Goal: Task Accomplishment & Management: Complete application form

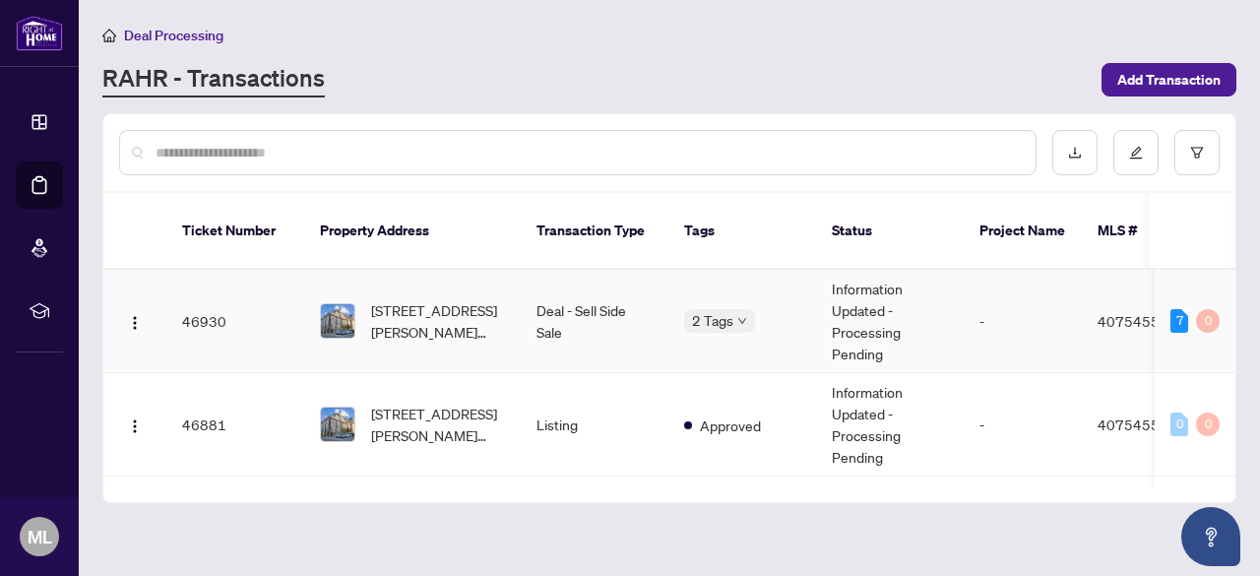
click at [468, 273] on td "[STREET_ADDRESS][PERSON_NAME][PERSON_NAME]" at bounding box center [412, 321] width 217 height 103
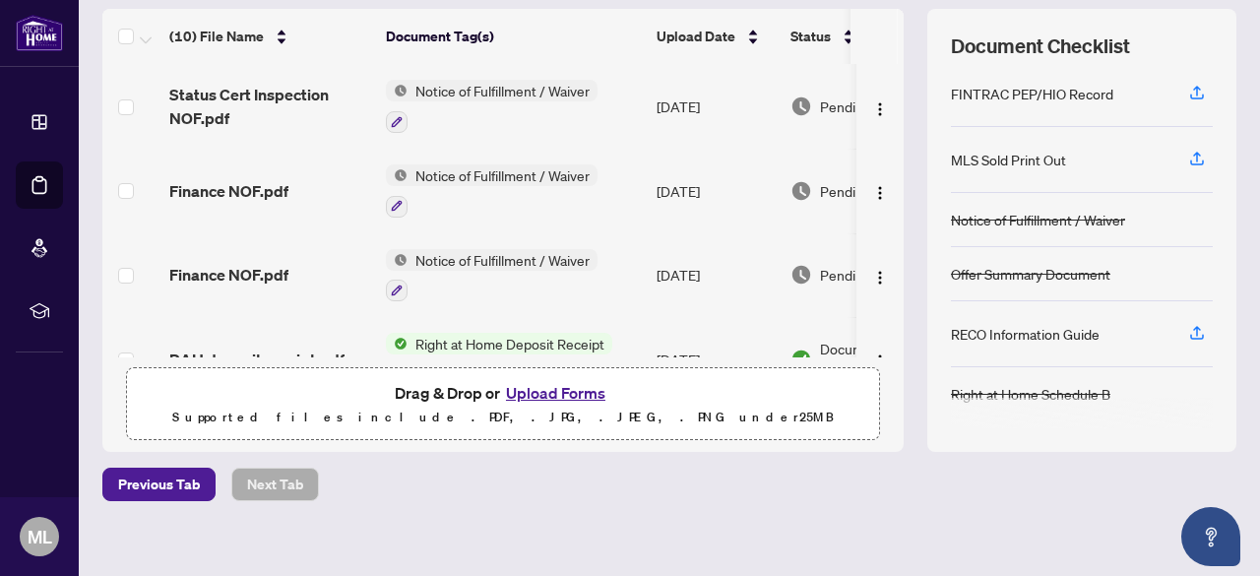
scroll to position [277, 0]
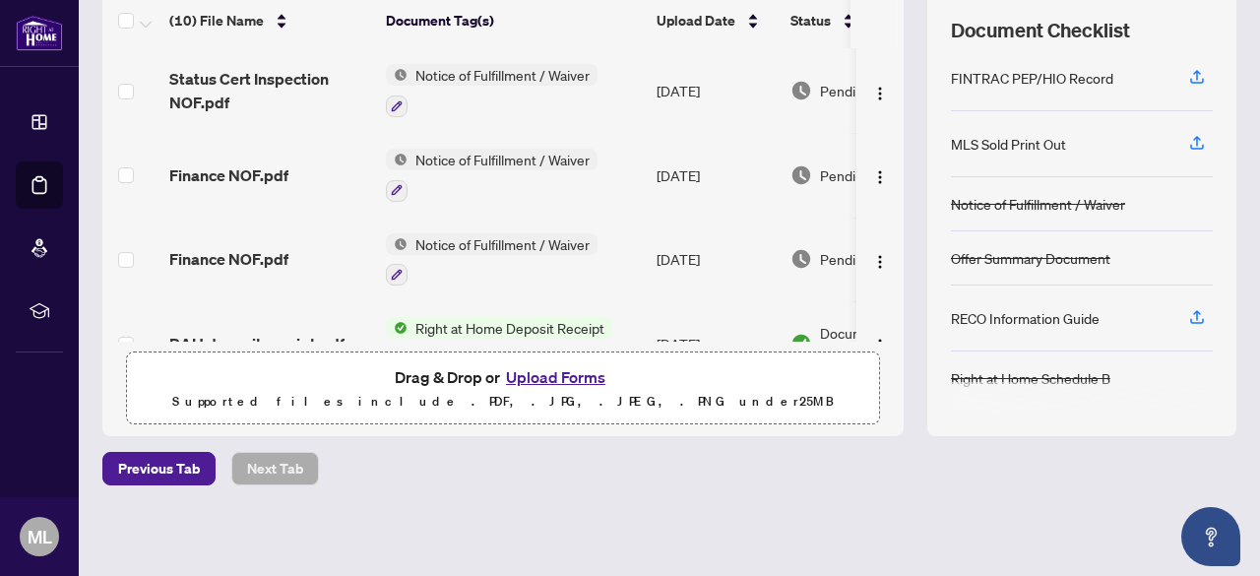
click at [562, 379] on button "Upload Forms" at bounding box center [555, 377] width 111 height 26
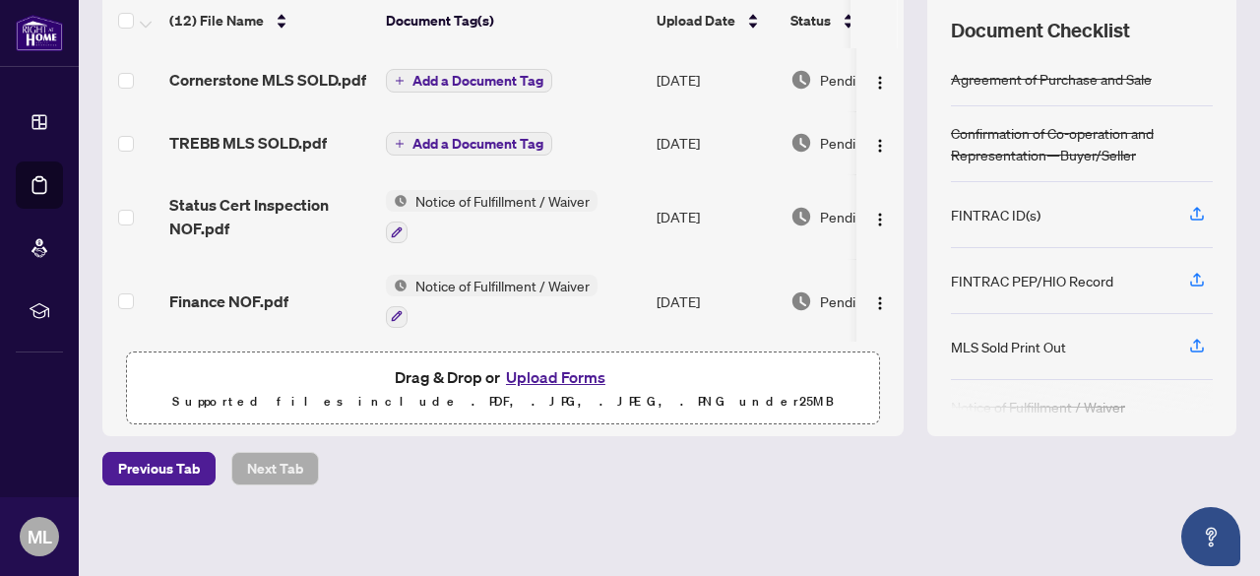
scroll to position [0, 0]
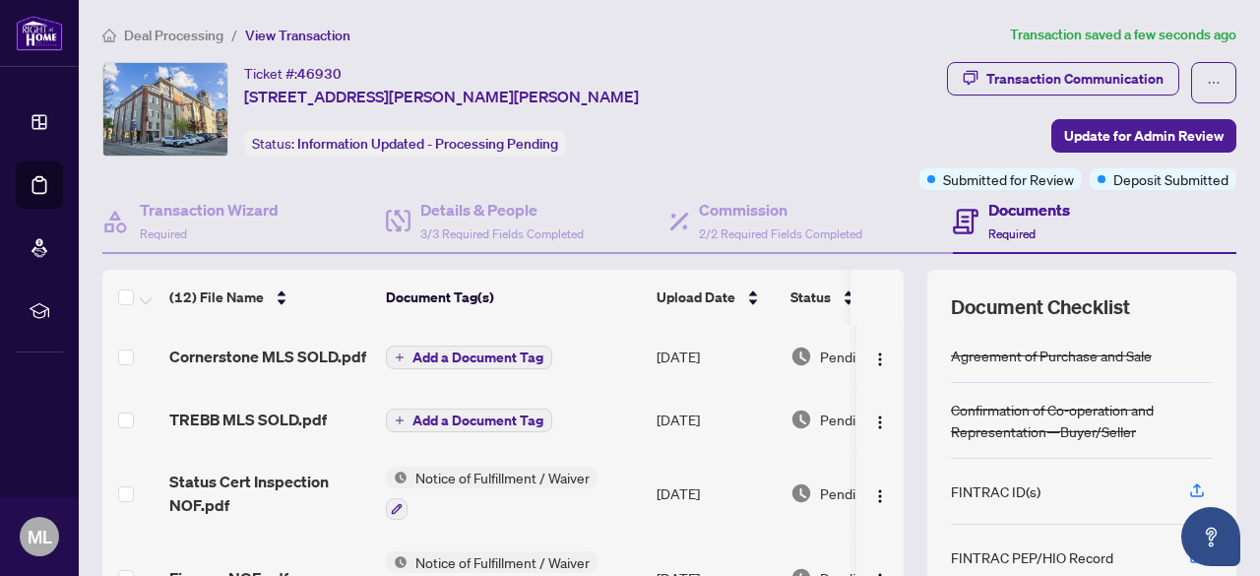
click at [522, 354] on span "Add a Document Tag" at bounding box center [477, 357] width 131 height 14
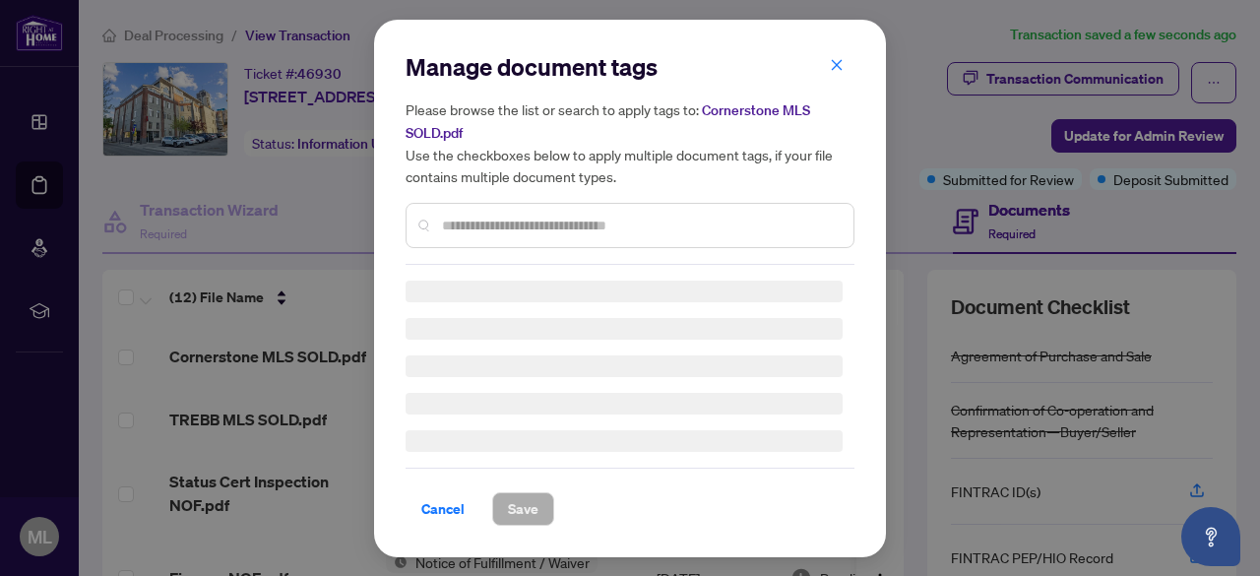
click at [513, 233] on input "text" at bounding box center [640, 226] width 396 height 22
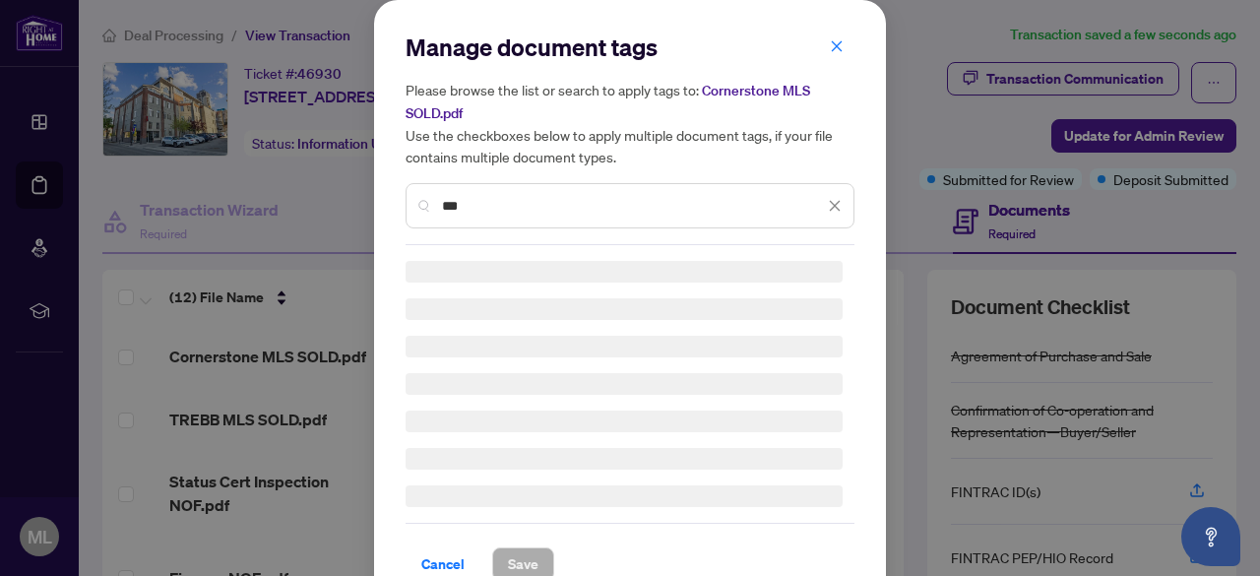
type input "***"
click at [513, 233] on div "Manage document tags Please browse the list or search to apply tags to: Corners…" at bounding box center [630, 138] width 449 height 214
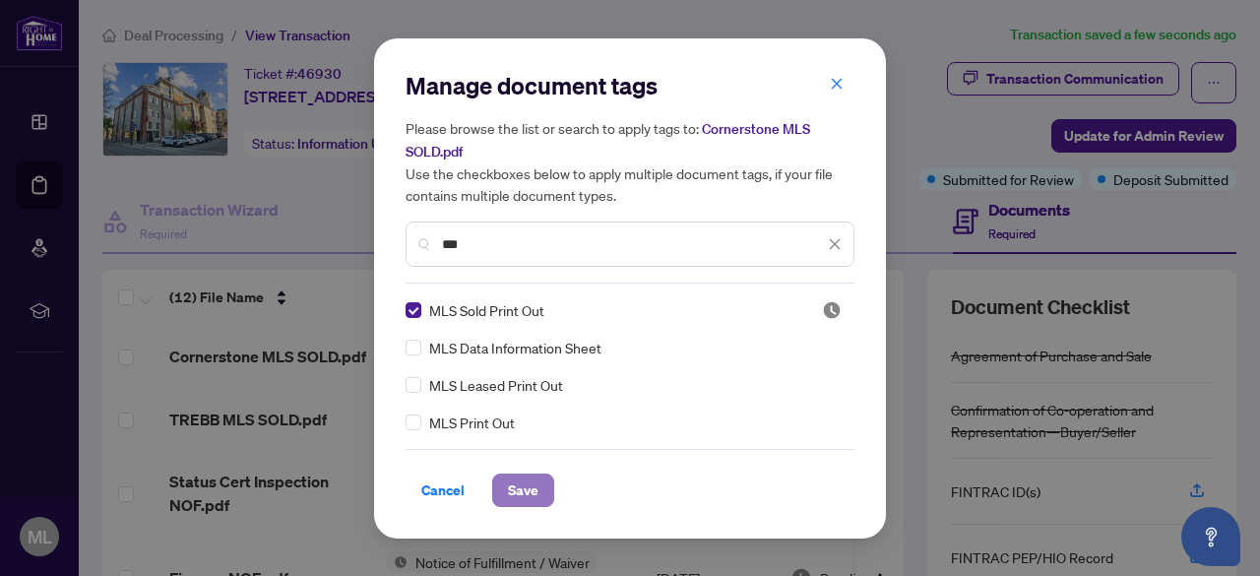
click at [528, 502] on span "Save" at bounding box center [523, 489] width 31 height 31
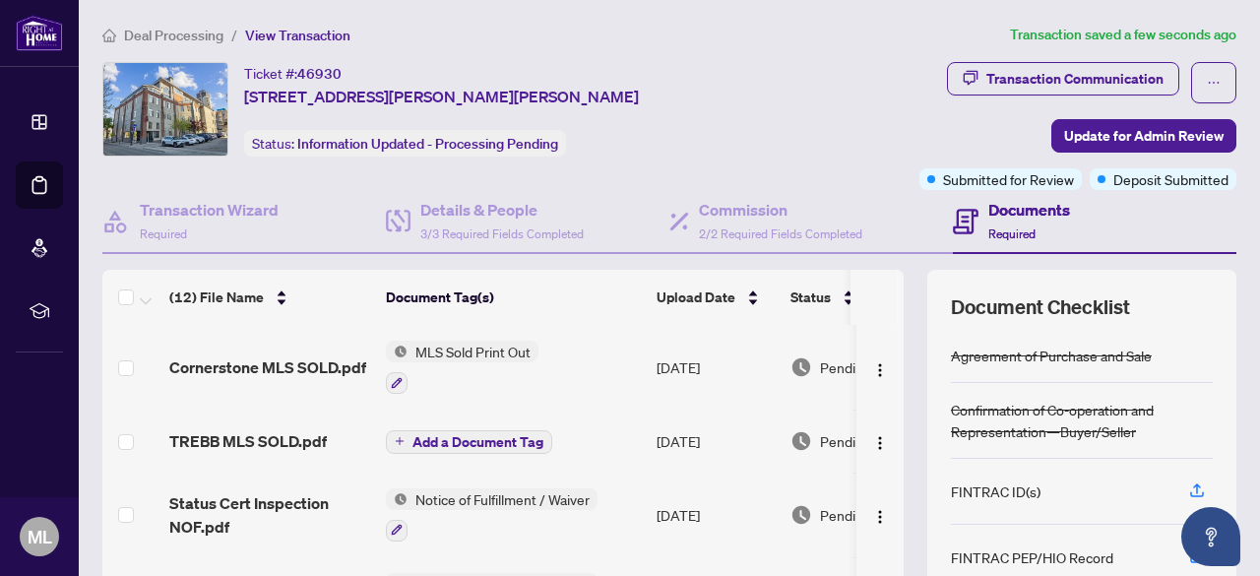
click at [464, 441] on span "Add a Document Tag" at bounding box center [477, 442] width 131 height 14
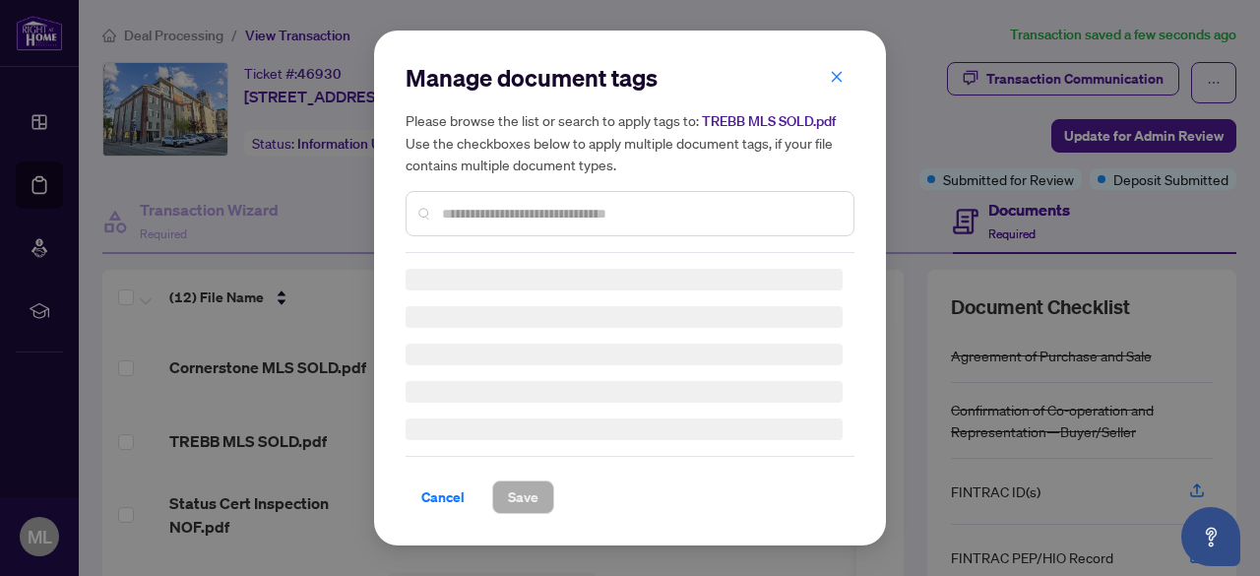
click at [438, 216] on div at bounding box center [630, 213] width 449 height 45
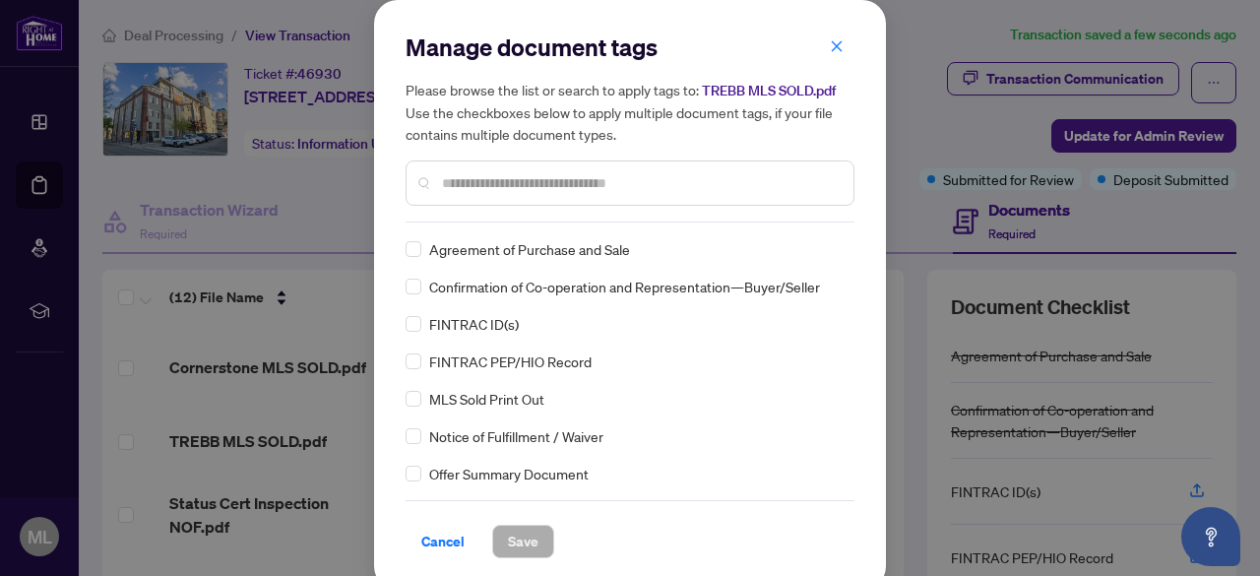
click at [432, 169] on div at bounding box center [630, 182] width 449 height 45
click at [448, 180] on input "text" at bounding box center [640, 183] width 396 height 22
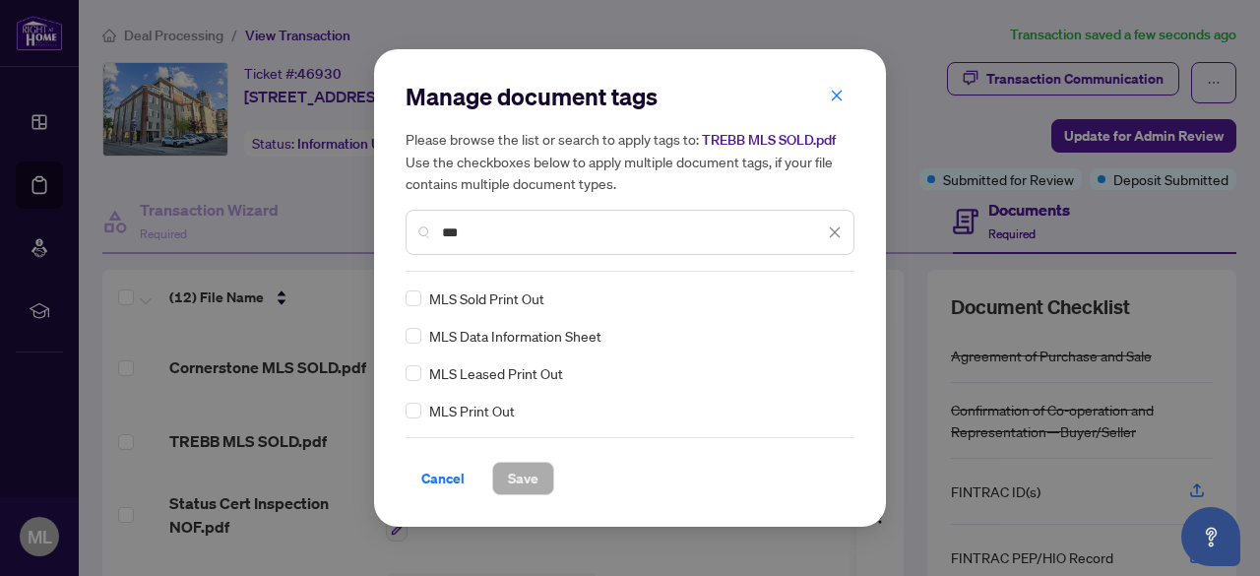
type input "***"
click at [518, 469] on span "Save" at bounding box center [523, 478] width 31 height 31
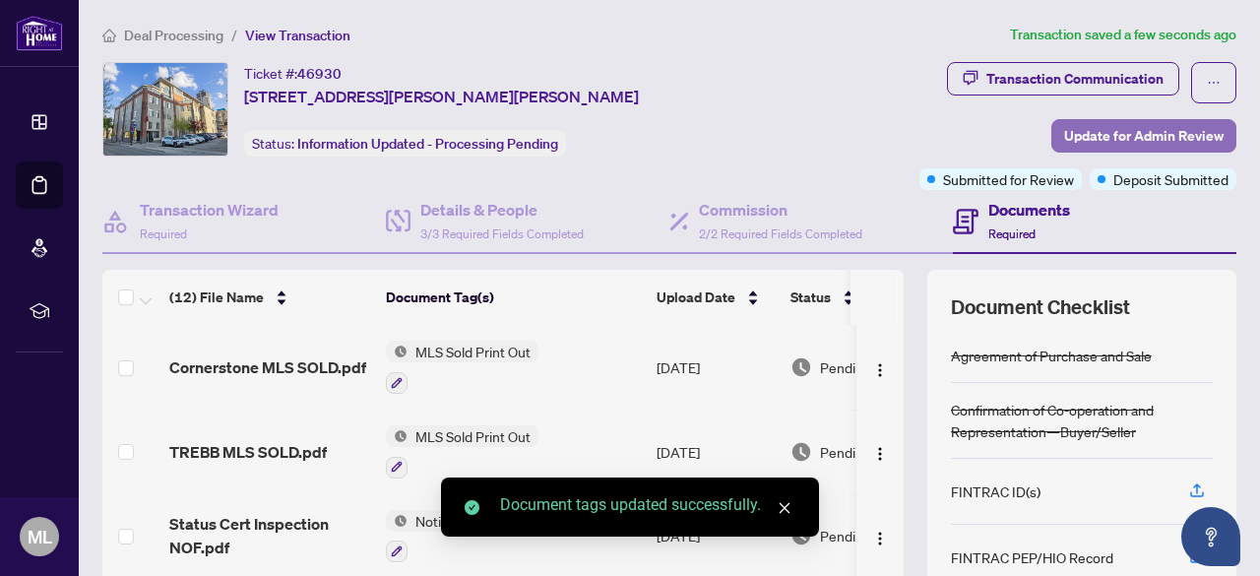
click at [1084, 138] on span "Update for Admin Review" at bounding box center [1143, 135] width 159 height 31
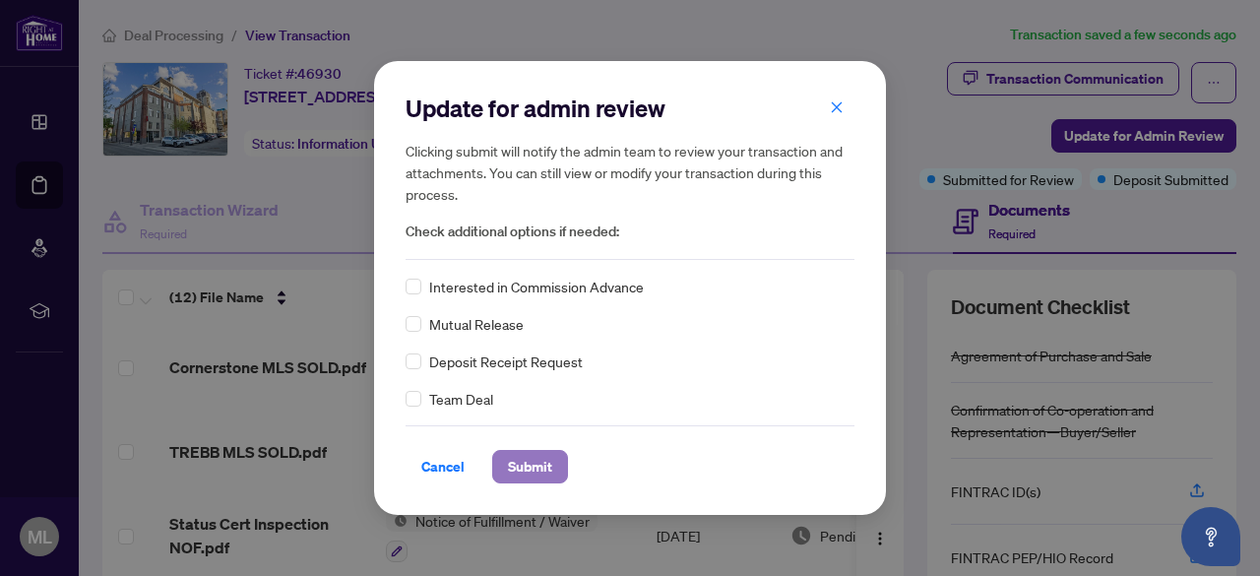
click at [539, 454] on span "Submit" at bounding box center [530, 466] width 44 height 31
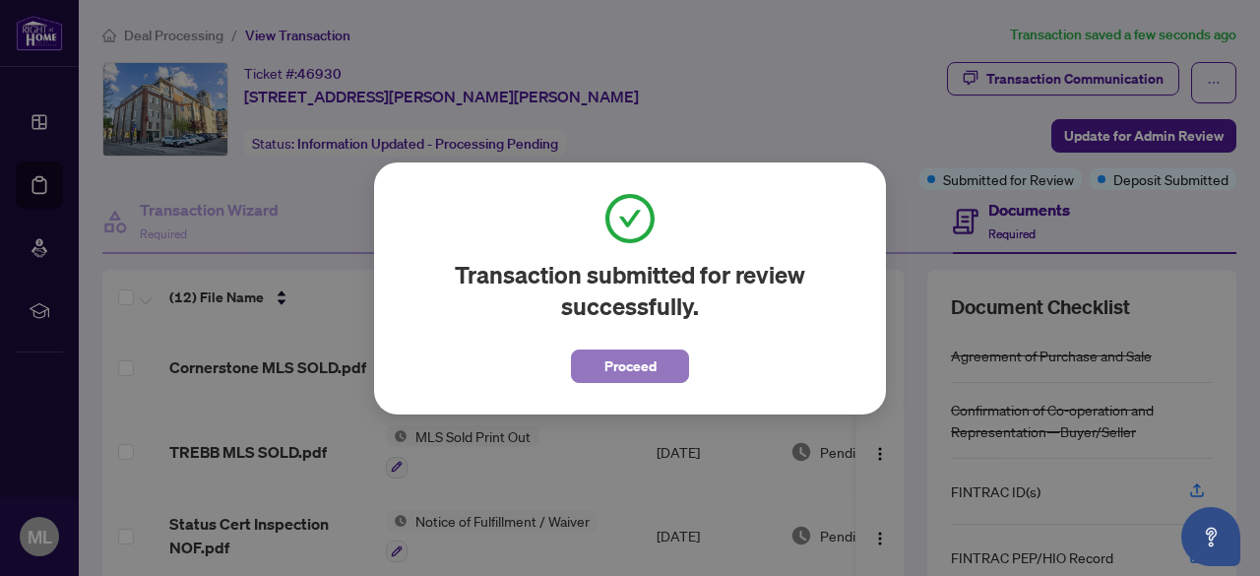
click at [632, 368] on span "Proceed" at bounding box center [630, 365] width 52 height 31
